Goal: Information Seeking & Learning: Learn about a topic

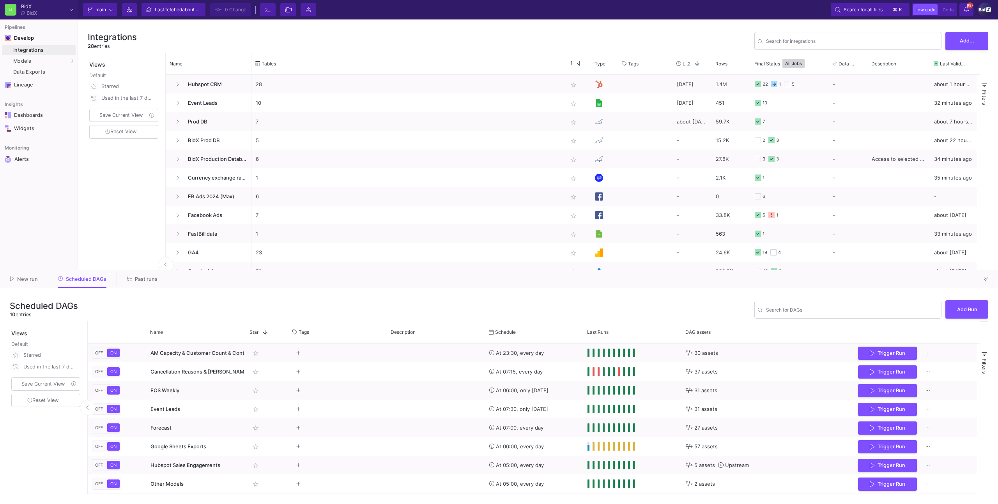
scroll to position [36, 0]
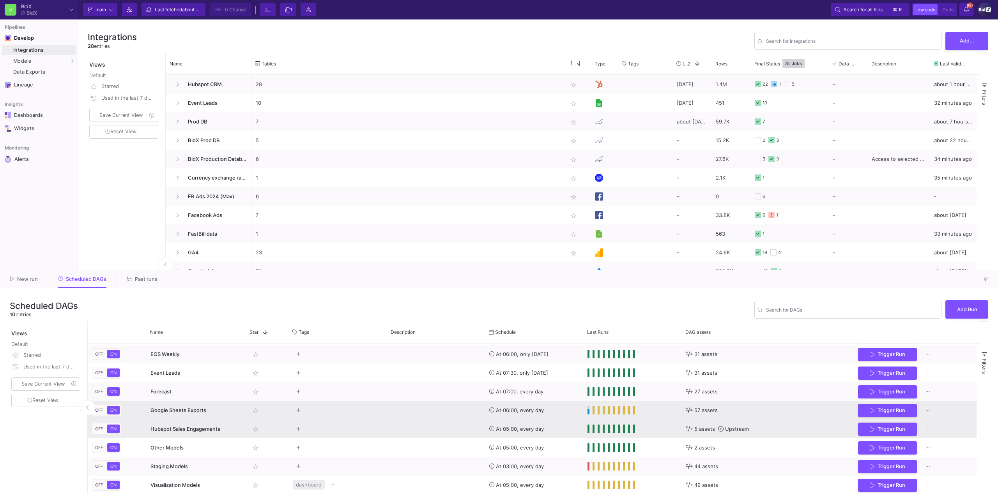
click at [209, 418] on div "Google Sheets Exports" at bounding box center [195, 411] width 91 height 18
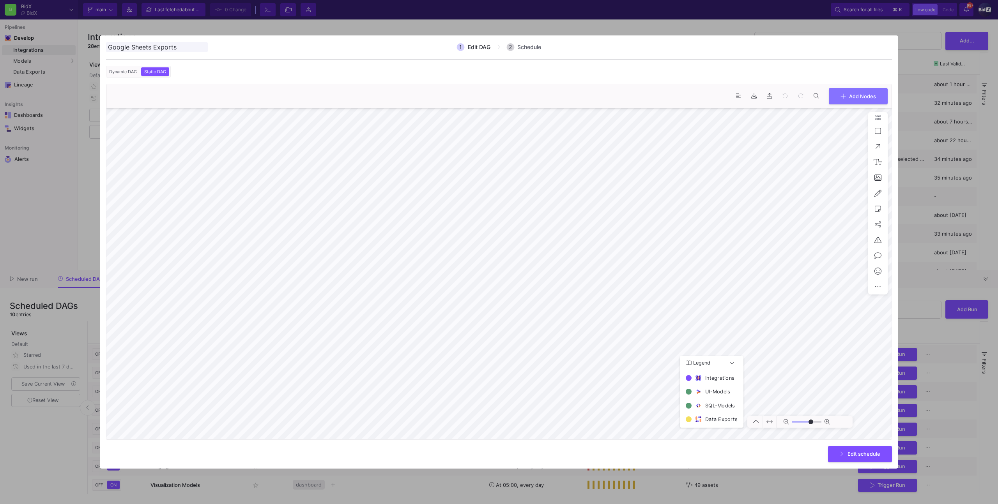
type input "0"
click at [65, 307] on div at bounding box center [499, 252] width 998 height 504
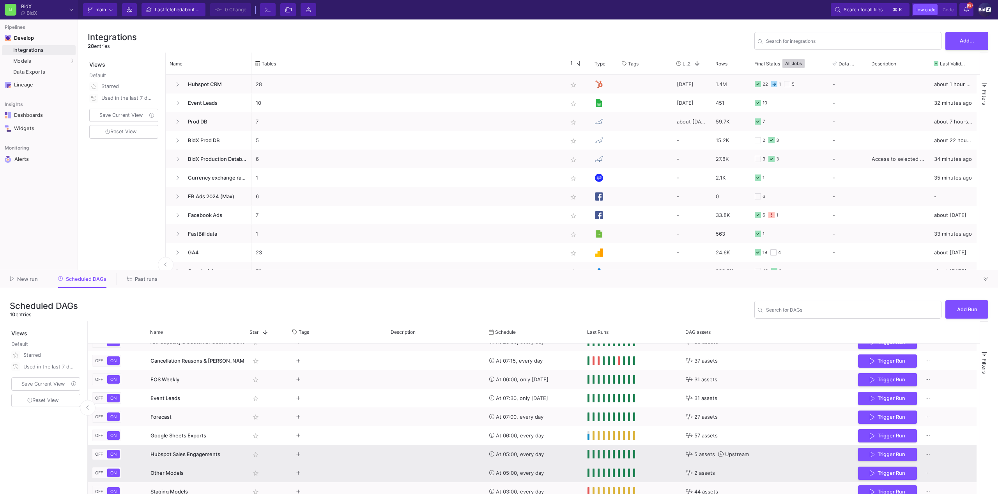
scroll to position [0, 0]
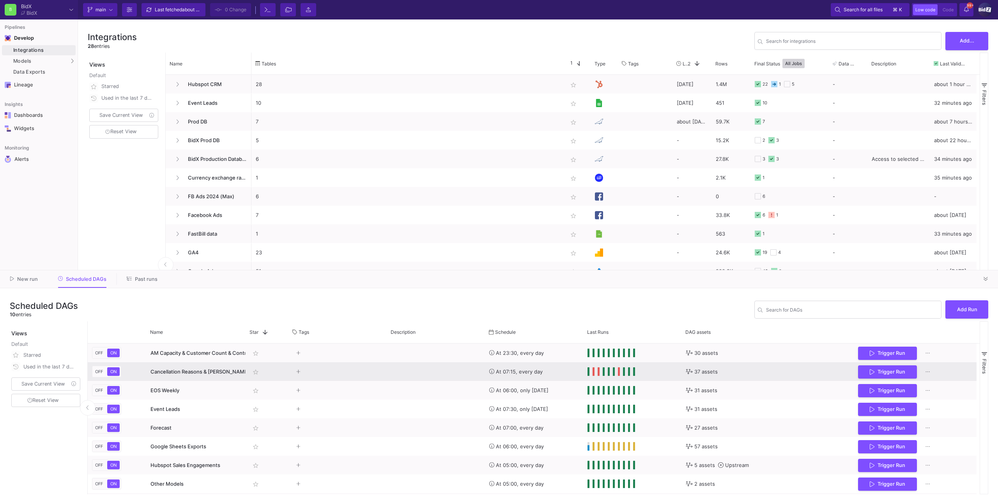
click at [221, 374] on span "Cancellation Reasons & [PERSON_NAME] & [PERSON_NAME]" at bounding box center [223, 372] width 146 height 6
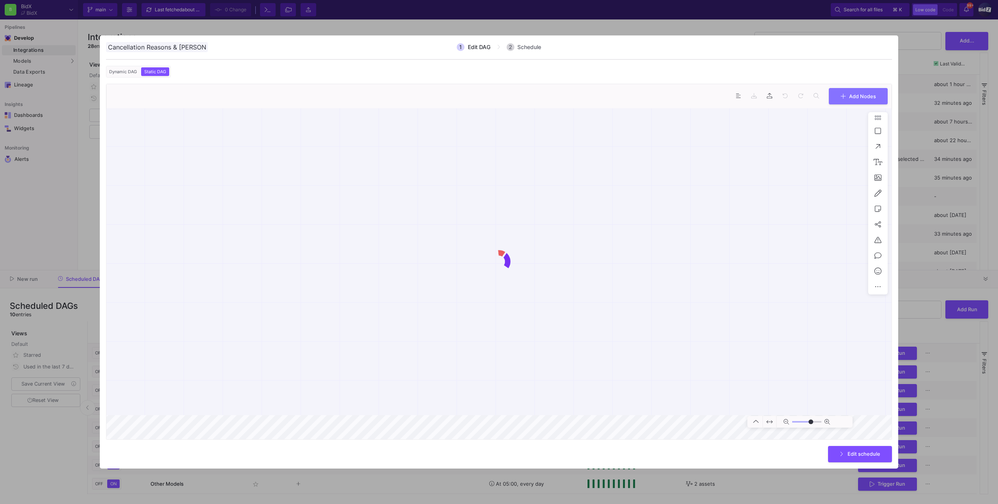
scroll to position [0, 15]
type input "0"
click at [577, 25] on div at bounding box center [499, 252] width 998 height 504
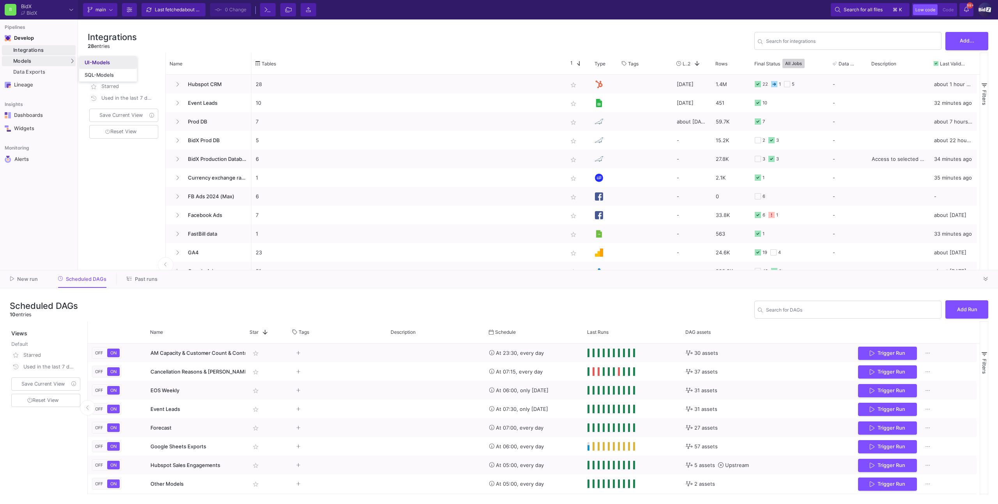
click at [94, 65] on div "UI-Models" at bounding box center [97, 63] width 25 height 6
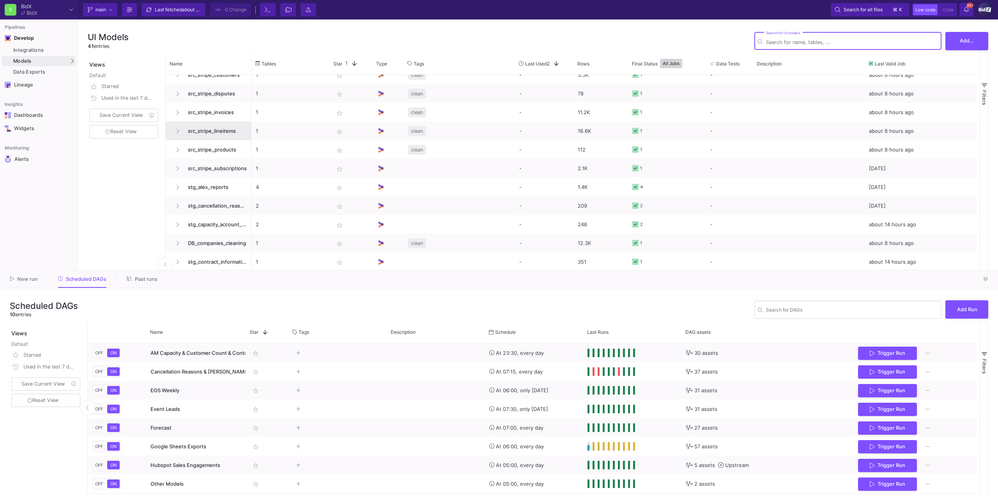
scroll to position [365, 0]
click at [983, 280] on button at bounding box center [986, 279] width 12 height 12
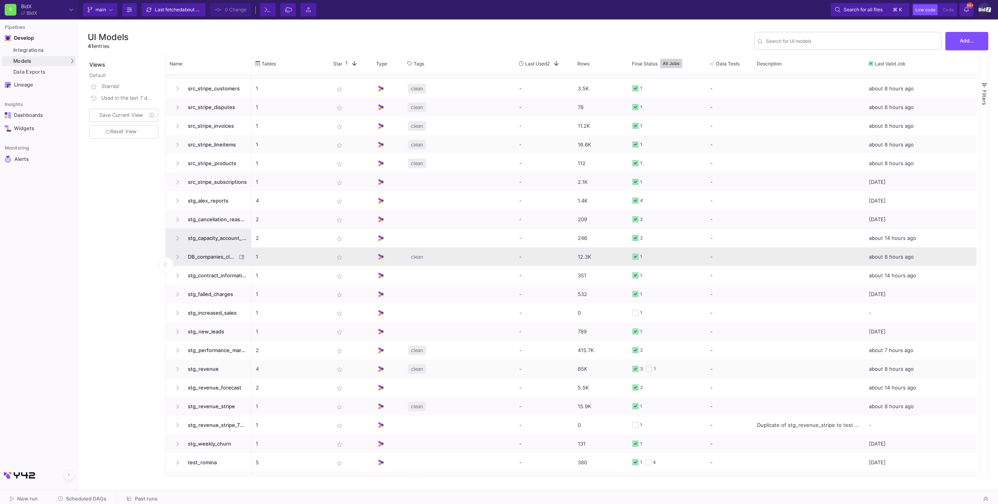
scroll to position [347, 0]
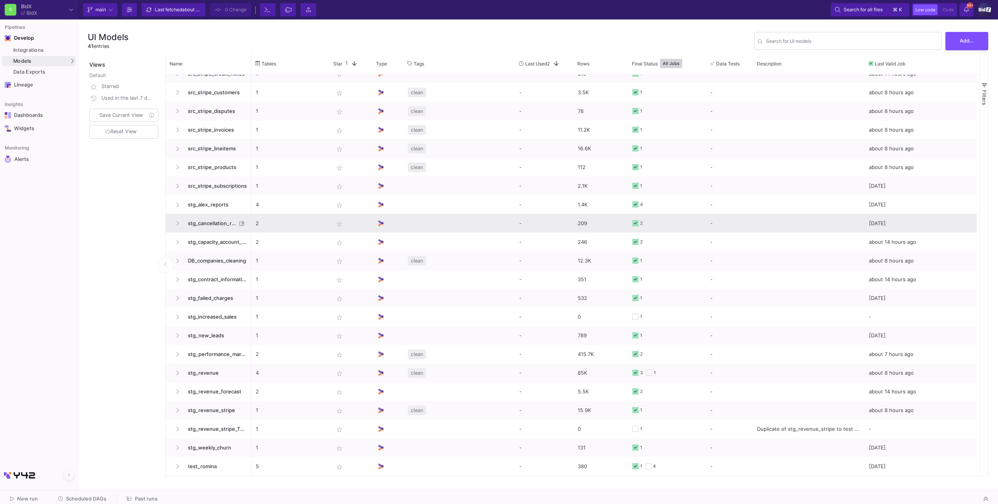
click at [210, 228] on span "stg_cancellation_reasons" at bounding box center [209, 223] width 53 height 18
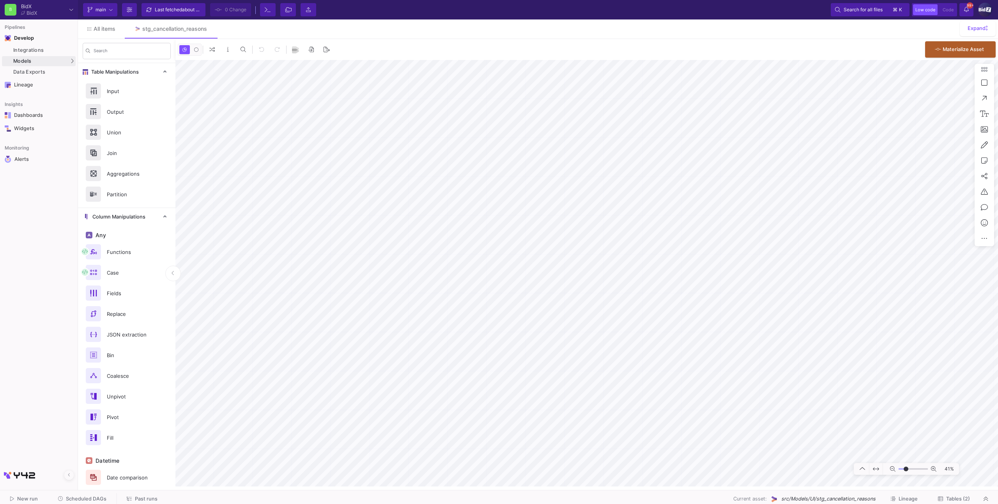
type input "4"
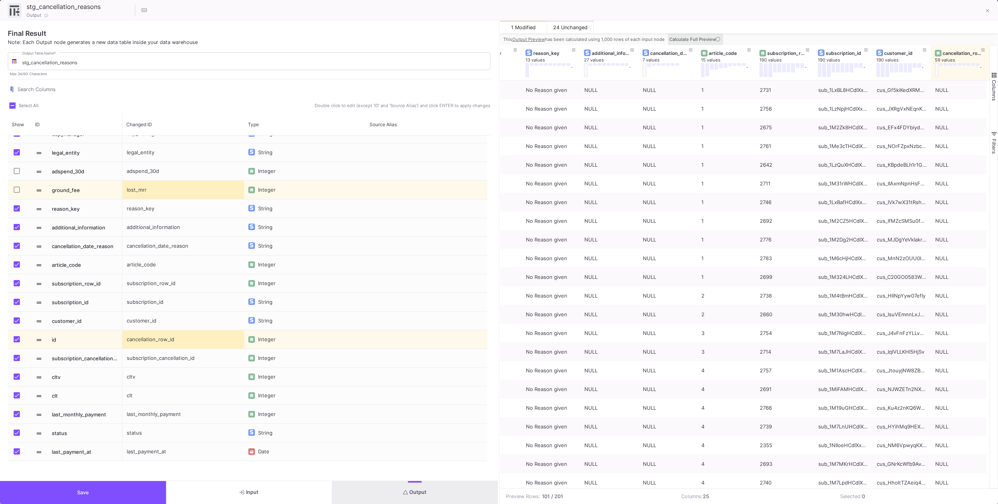
click at [706, 37] on span "Calculate Full Preview" at bounding box center [695, 39] width 52 height 5
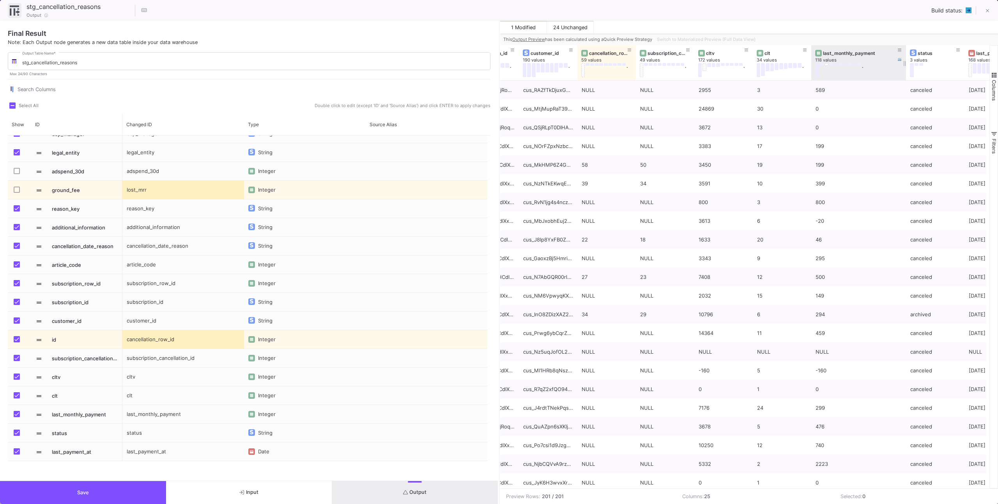
drag, startPoint x: 868, startPoint y: 69, endPoint x: 904, endPoint y: 67, distance: 36.3
click at [904, 67] on div at bounding box center [905, 62] width 3 height 35
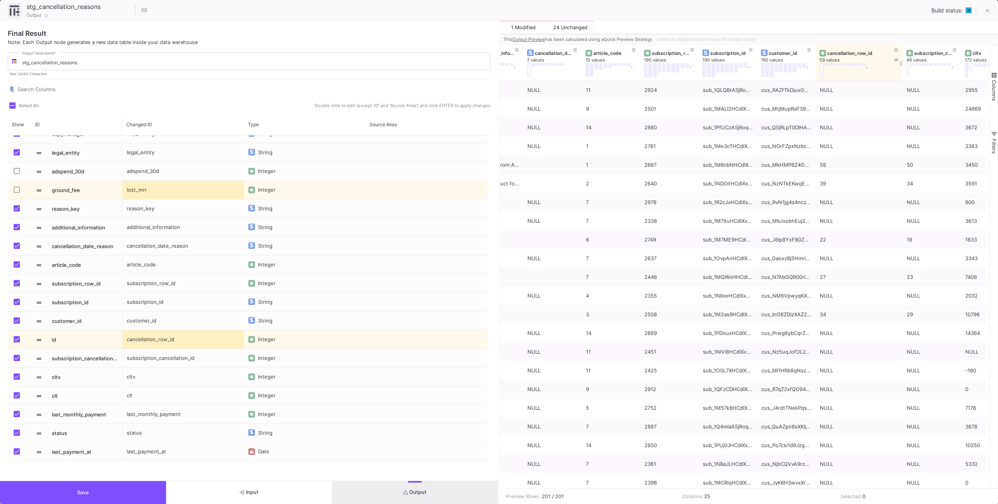
drag, startPoint x: 873, startPoint y: 72, endPoint x: 901, endPoint y: 70, distance: 28.5
click at [901, 70] on div at bounding box center [902, 62] width 3 height 35
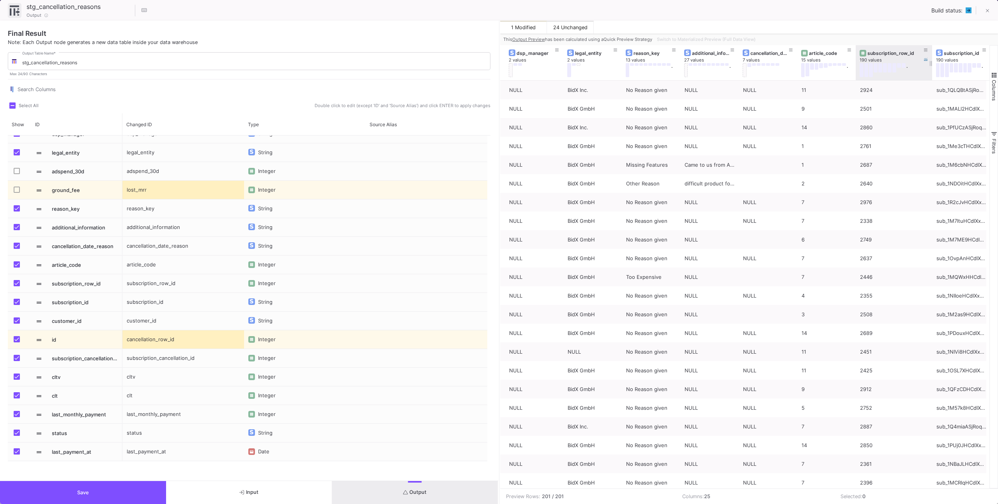
drag, startPoint x: 913, startPoint y: 77, endPoint x: 931, endPoint y: 77, distance: 17.9
click at [931, 77] on div at bounding box center [932, 62] width 3 height 35
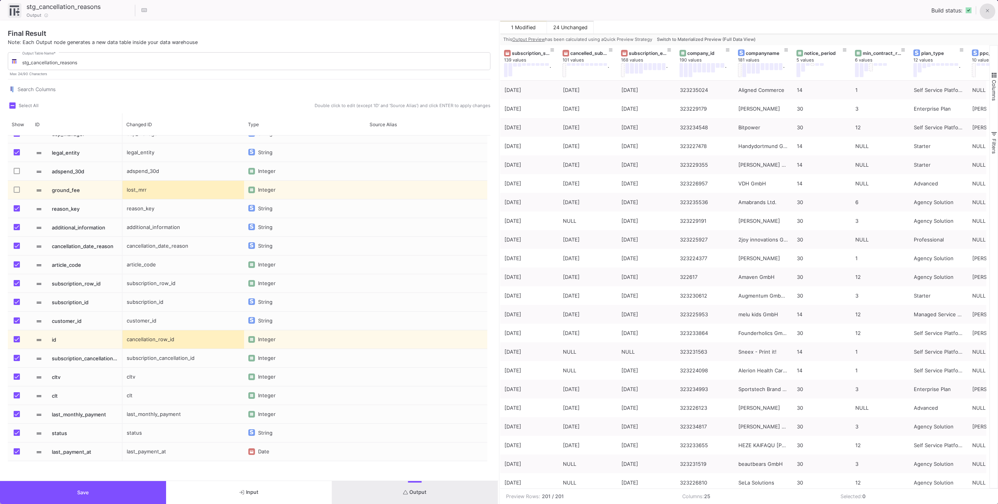
click at [985, 13] on button at bounding box center [988, 12] width 16 height 16
